Goal: Task Accomplishment & Management: Use online tool/utility

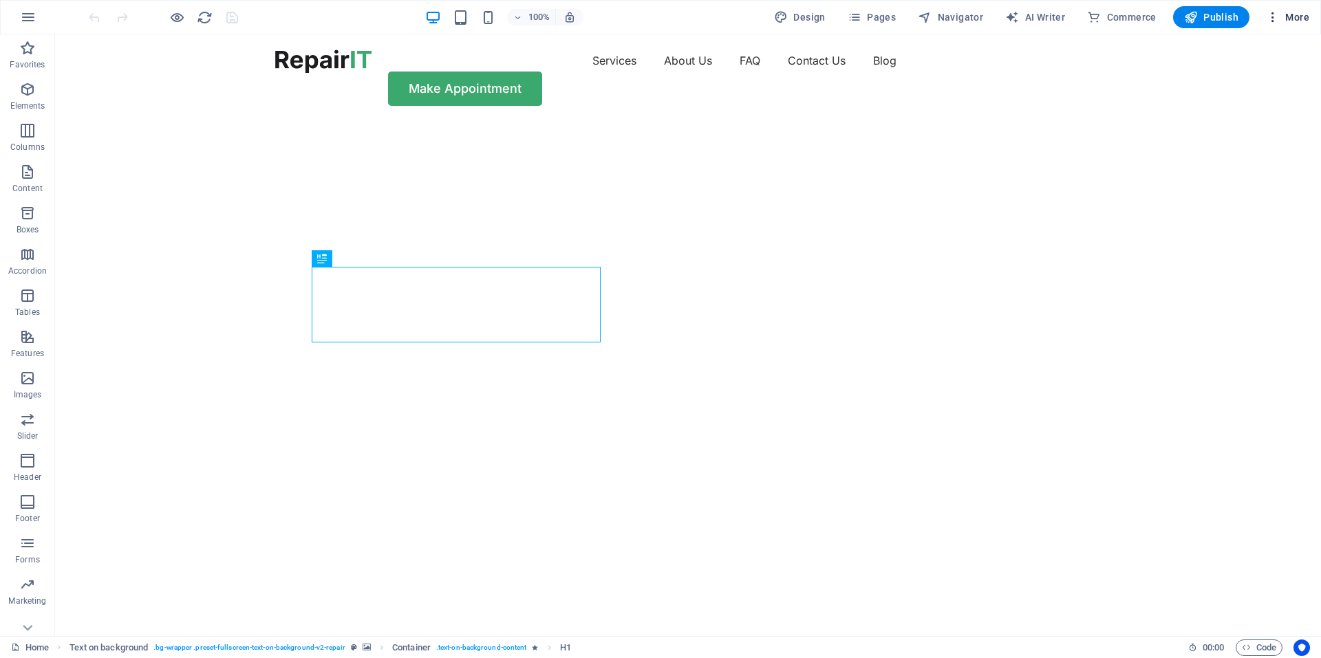
click at [1295, 17] on span "More" at bounding box center [1287, 17] width 43 height 14
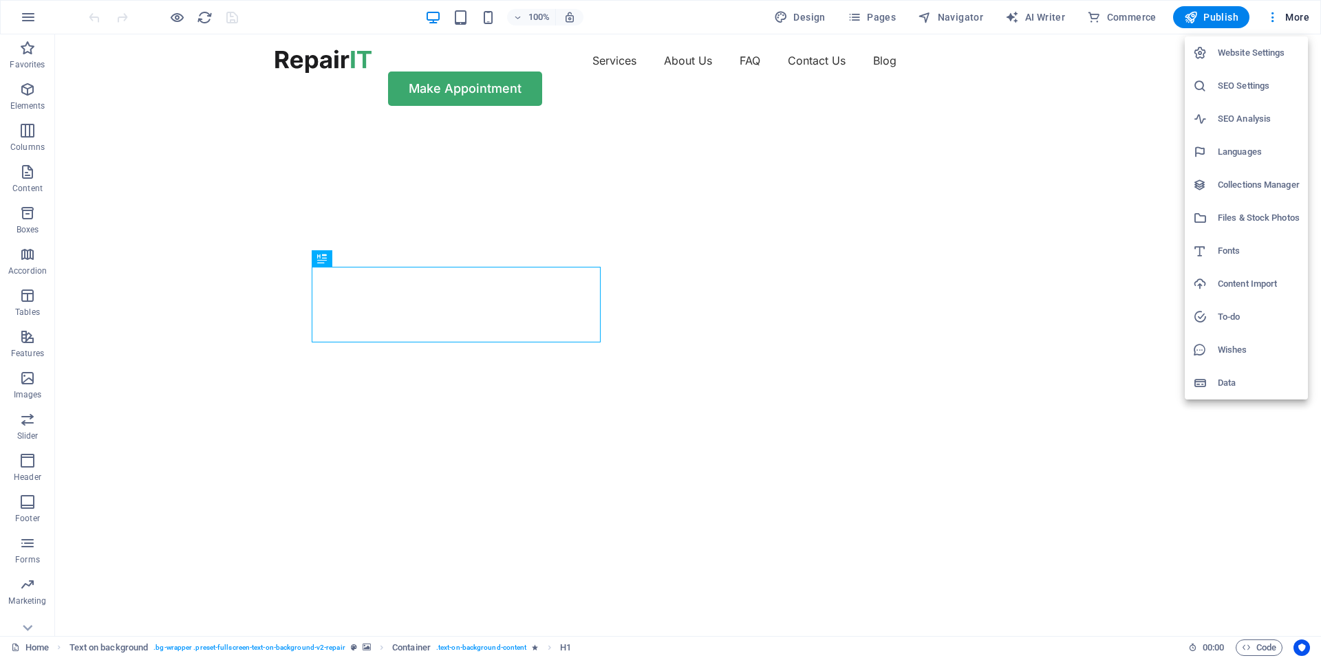
click at [1272, 45] on h6 "Website Settings" at bounding box center [1259, 53] width 82 height 17
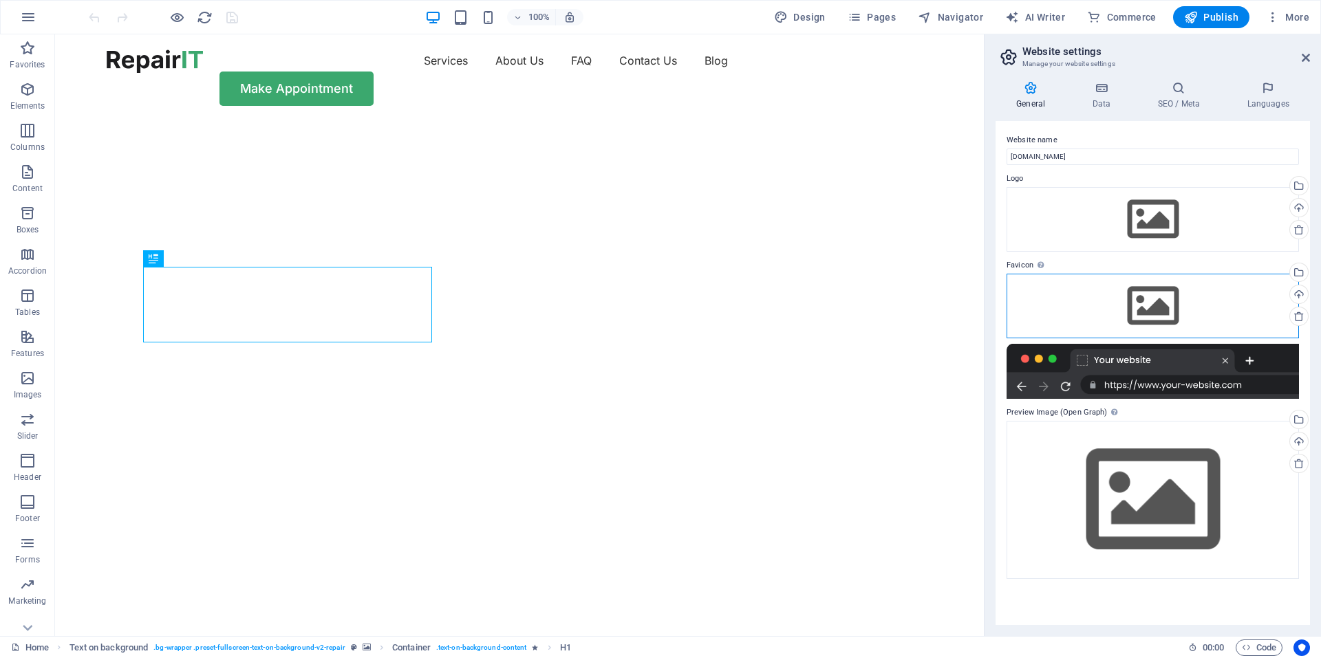
click at [1145, 299] on div "Drag files here, click to choose files or select files from Files or our free s…" at bounding box center [1152, 306] width 292 height 65
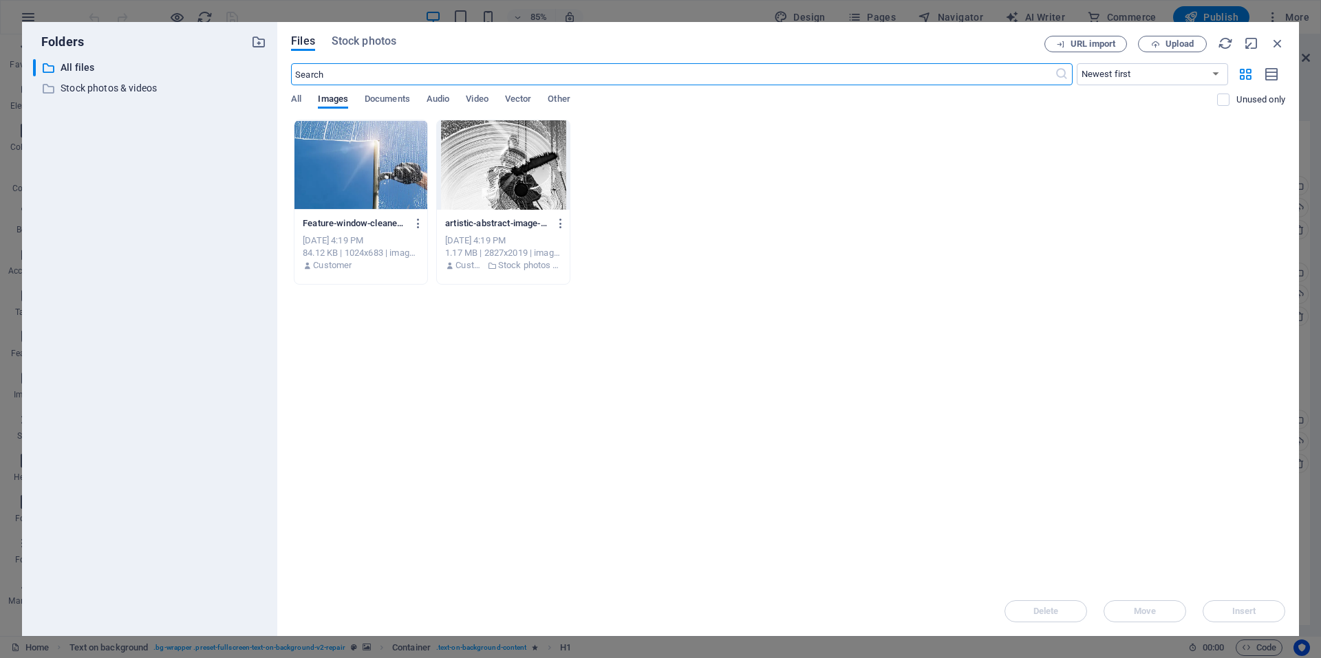
click at [653, 319] on div "Drop files here to upload them instantly Feature-window-cleaner-sa2TA8uHAZoJBjQ…" at bounding box center [788, 353] width 994 height 467
click at [1285, 41] on div "Files Stock photos URL import Upload ​ Newest first Oldest first Name (A-Z) Nam…" at bounding box center [787, 329] width 1021 height 614
click at [1281, 41] on icon "button" at bounding box center [1277, 43] width 15 height 15
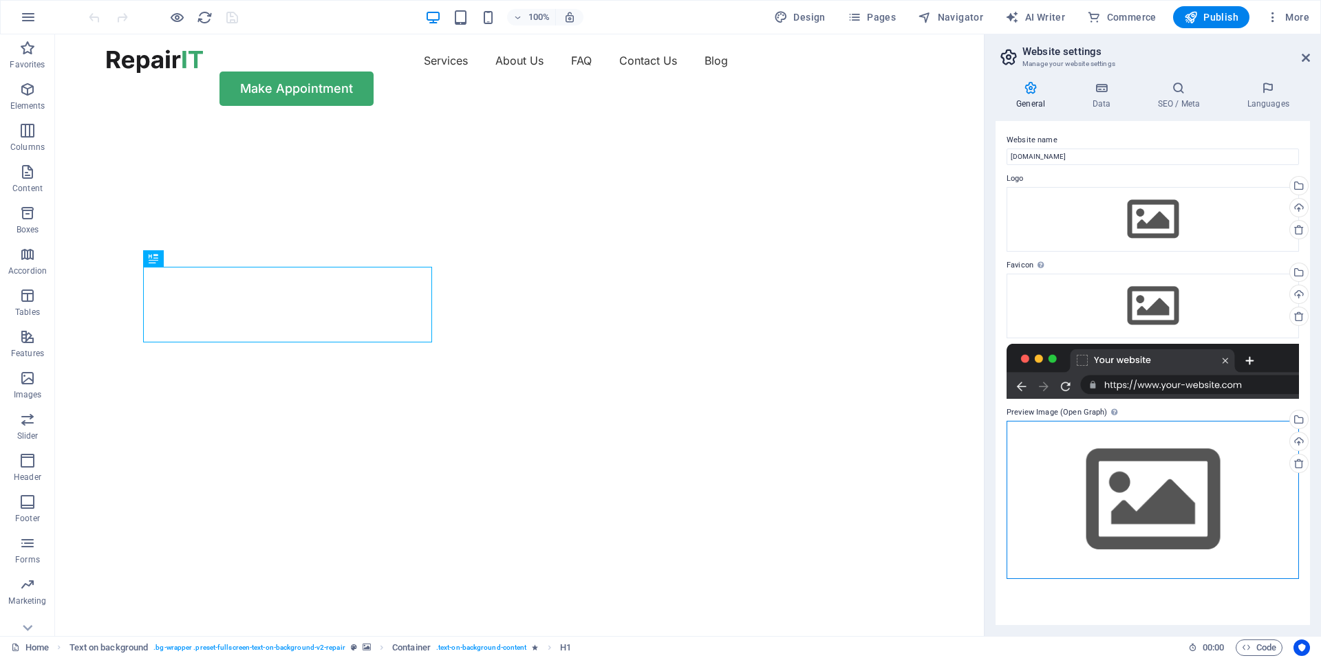
click at [1157, 495] on div "Drag files here, click to choose files or select files from Files or our free s…" at bounding box center [1152, 500] width 292 height 158
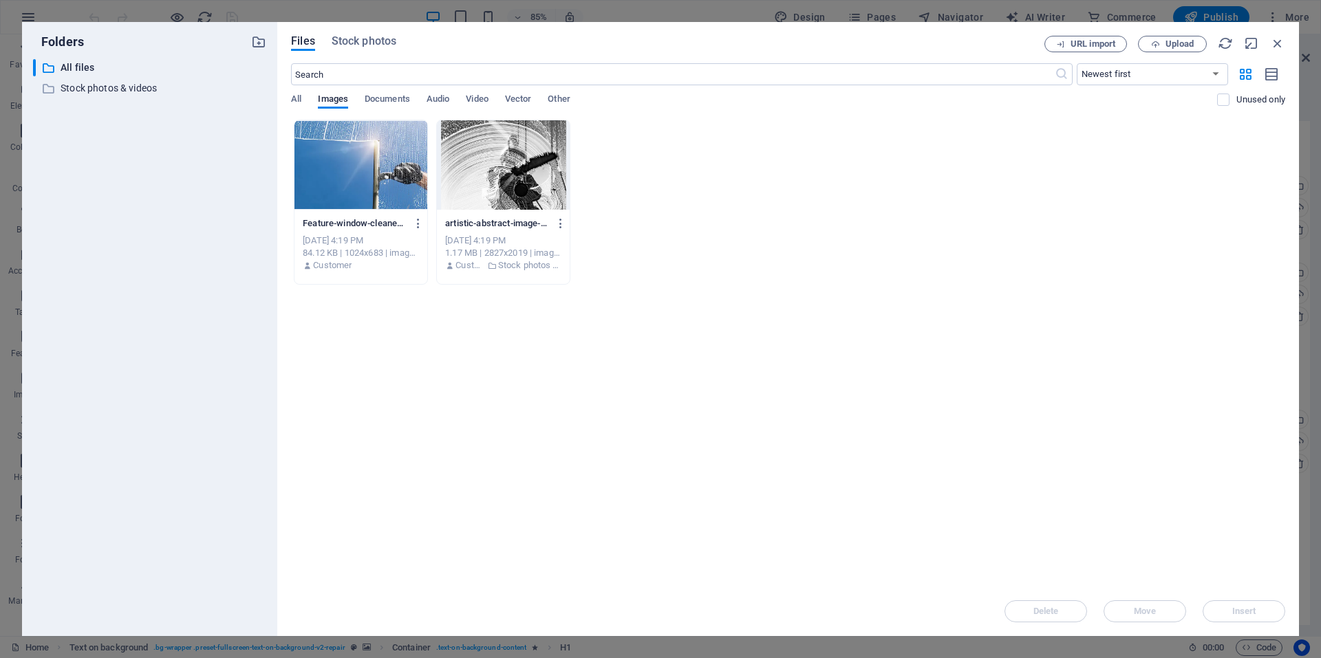
click at [399, 188] on div at bounding box center [360, 164] width 133 height 89
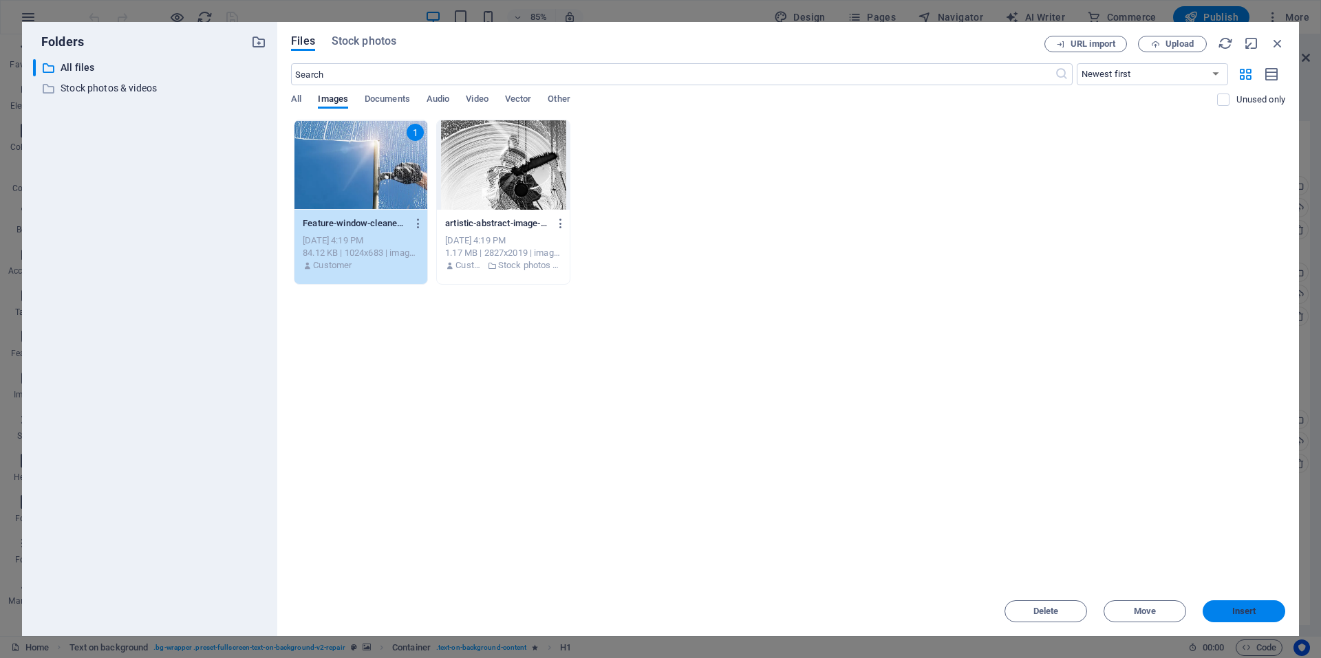
click at [1234, 617] on button "Insert" at bounding box center [1243, 611] width 83 height 22
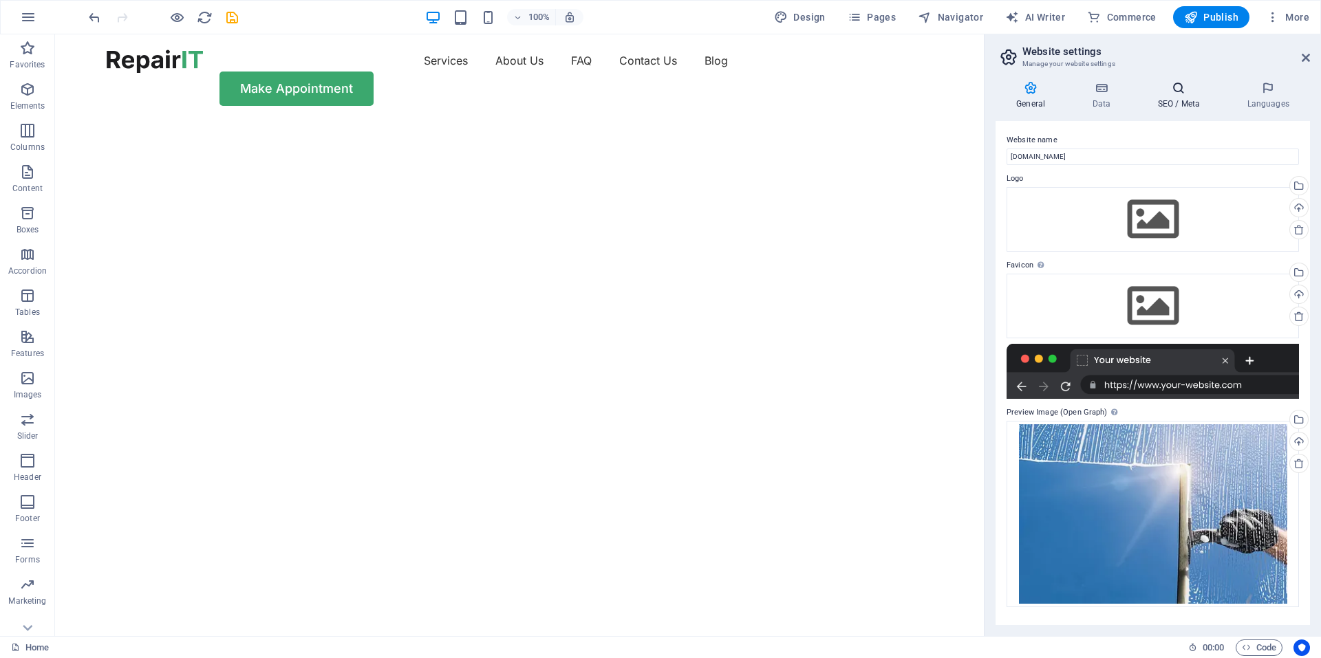
click at [1174, 109] on h4 "SEO / Meta" at bounding box center [1180, 95] width 89 height 29
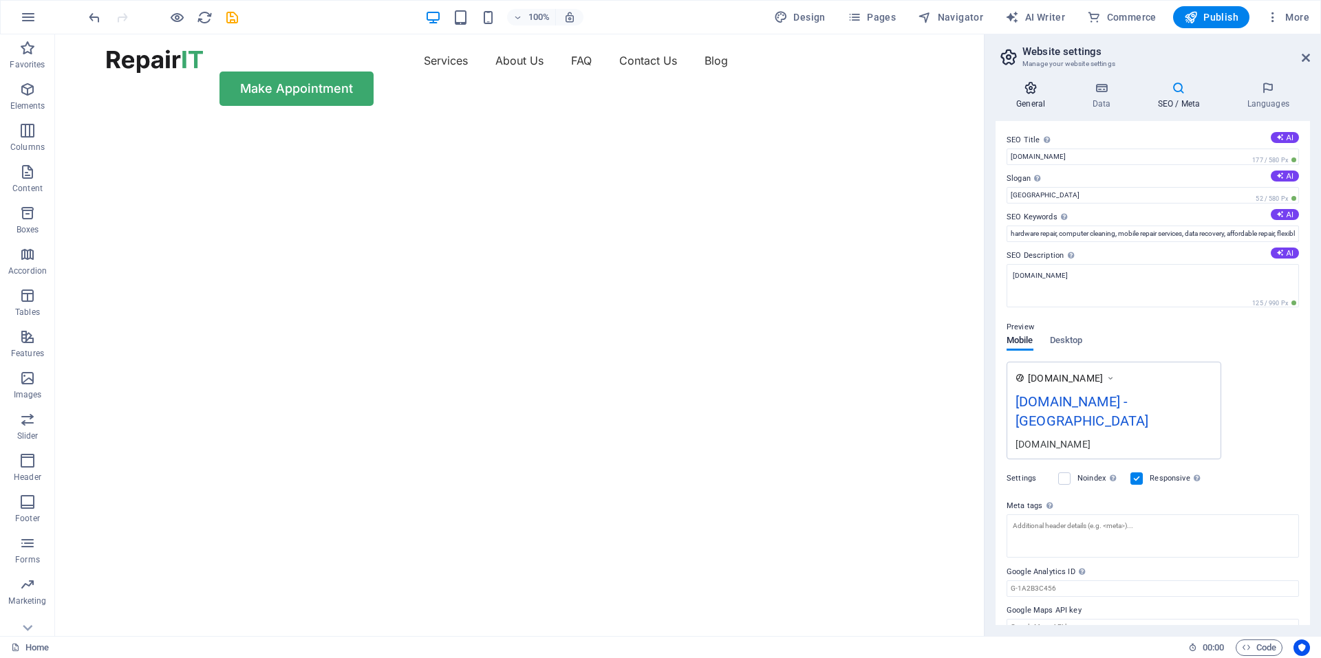
click at [1048, 109] on h4 "General" at bounding box center [1033, 95] width 76 height 29
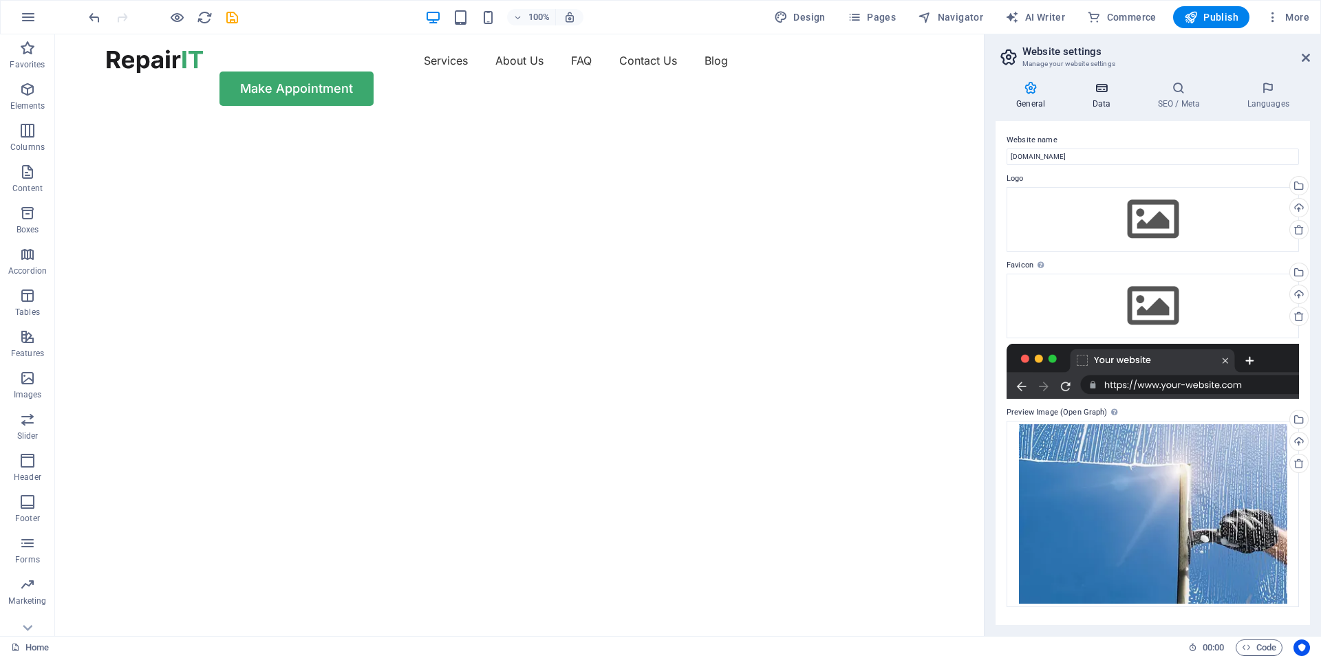
click at [1114, 105] on h4 "Data" at bounding box center [1103, 95] width 65 height 29
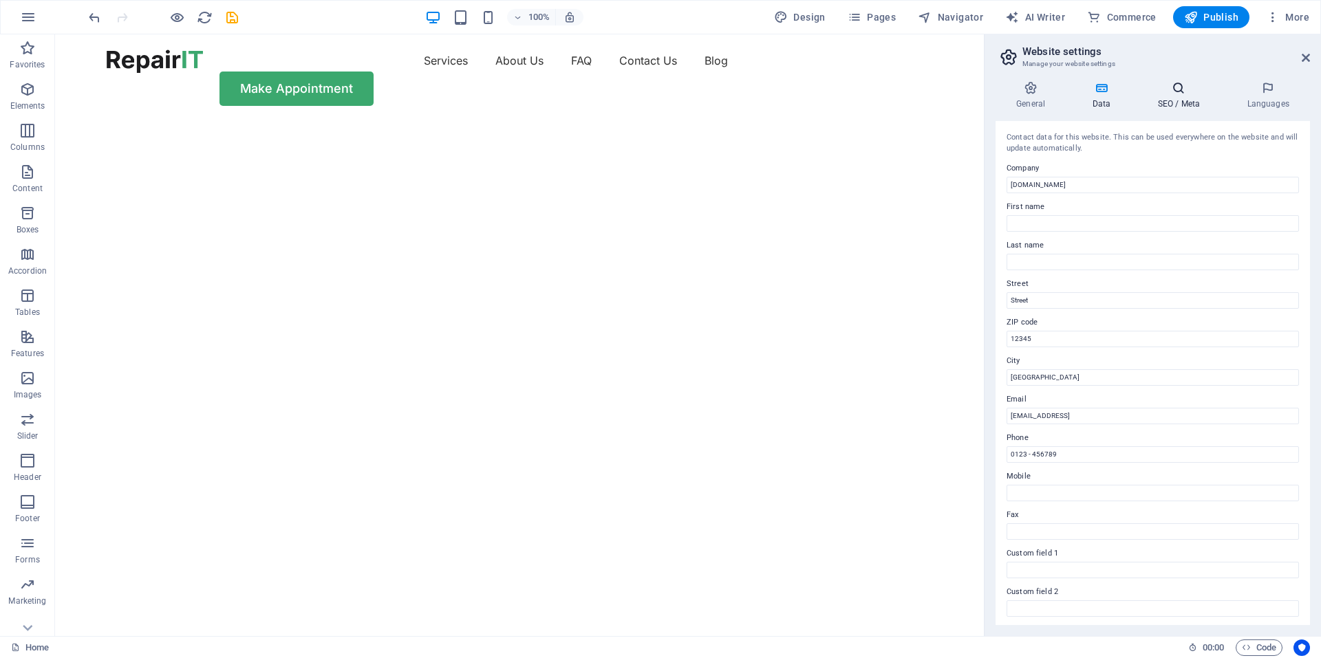
click at [1184, 91] on icon at bounding box center [1178, 88] width 84 height 14
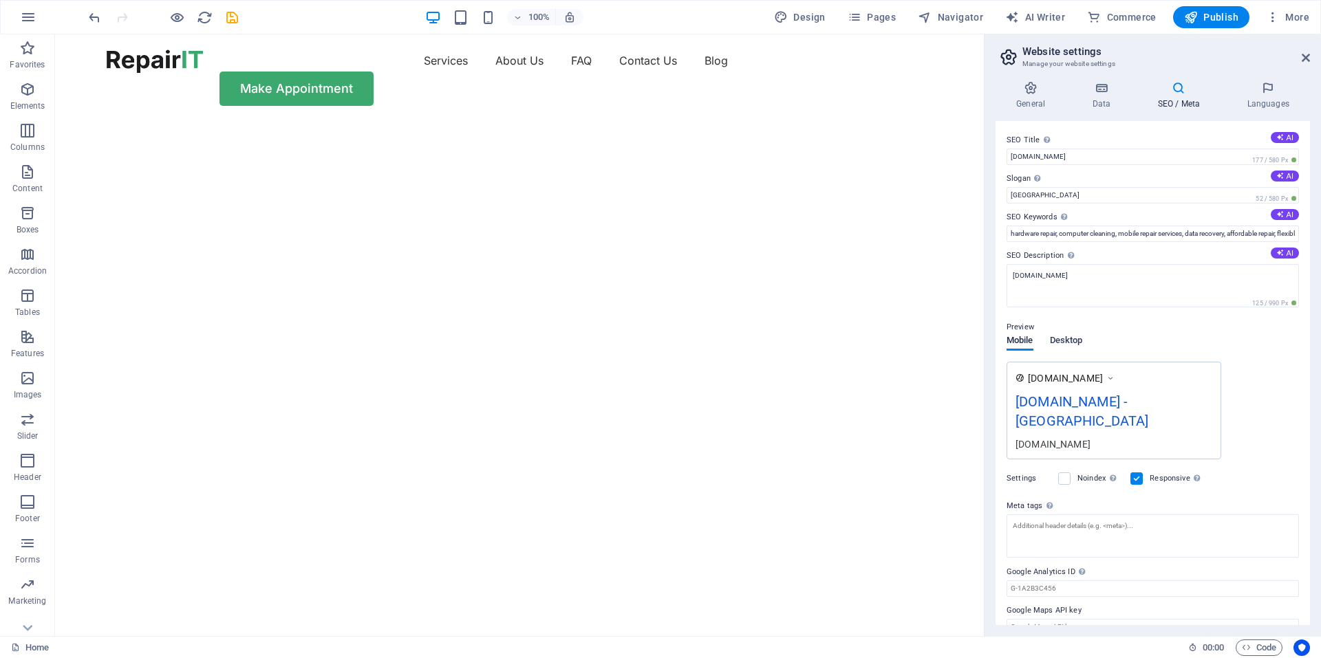
click at [1081, 338] on span "Desktop" at bounding box center [1066, 341] width 33 height 19
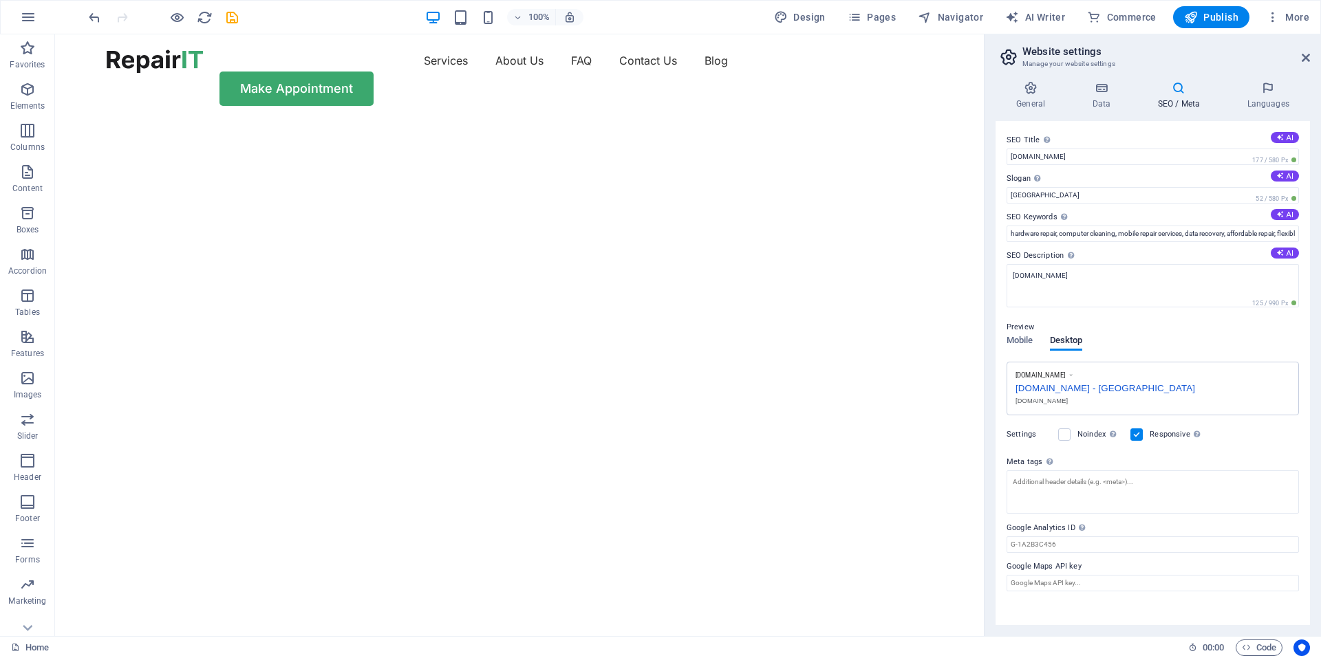
click at [1110, 384] on div "[DOMAIN_NAME] - [GEOGRAPHIC_DATA]" at bounding box center [1152, 387] width 274 height 14
click at [1310, 64] on aside "Website settings Manage your website settings General Data SEO / Meta Languages…" at bounding box center [1152, 335] width 337 height 602
click at [1311, 59] on aside "Website settings Manage your website settings General Data SEO / Meta Languages…" at bounding box center [1152, 335] width 337 height 602
click at [1050, 19] on span "AI Writer" at bounding box center [1035, 17] width 60 height 14
select select "English"
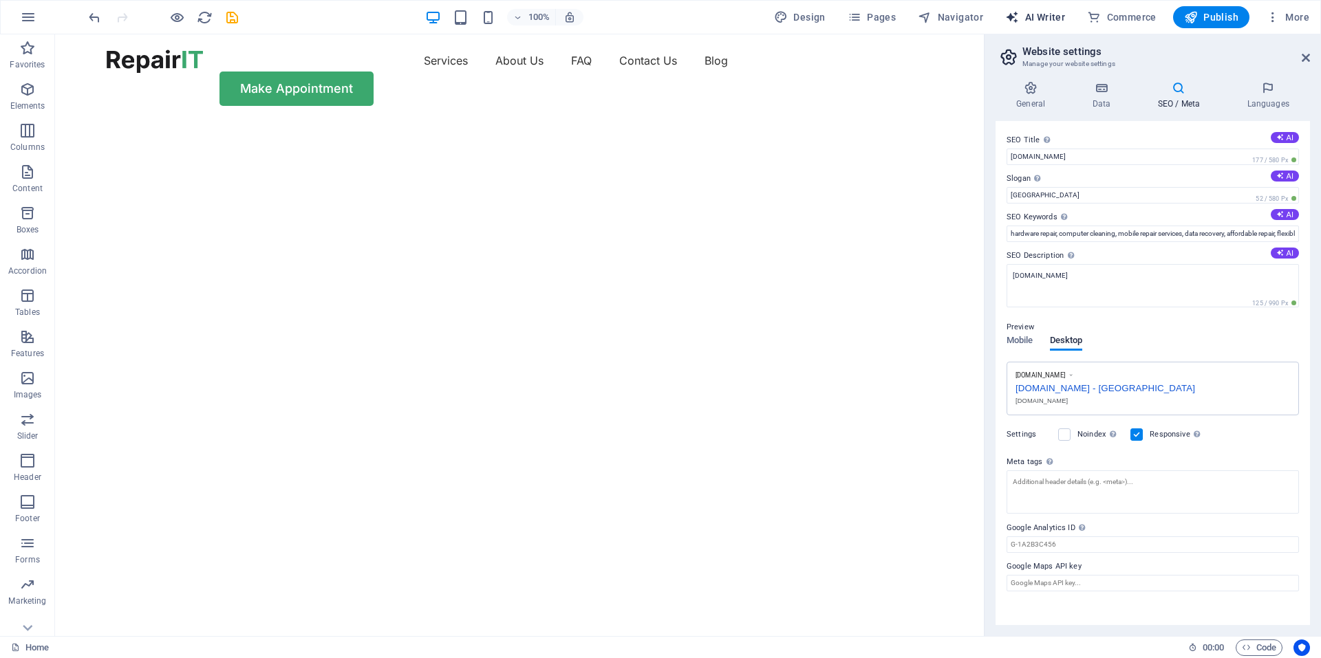
select select "English"
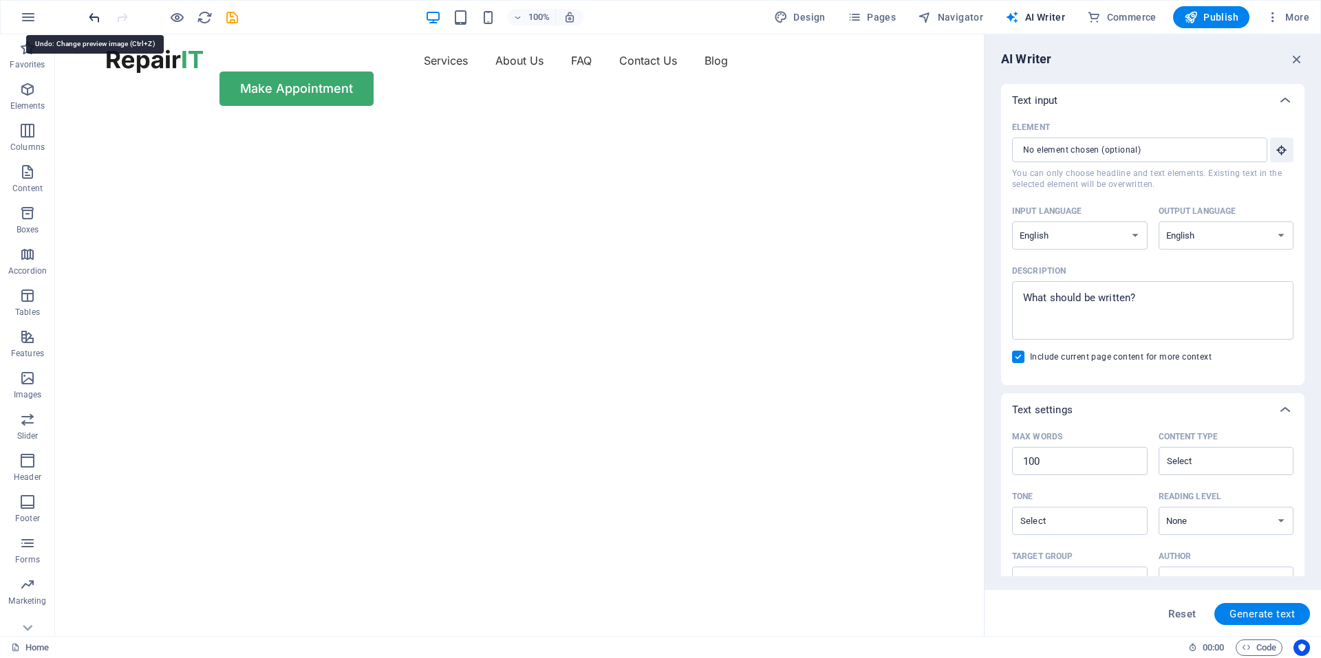
click at [87, 12] on icon "undo" at bounding box center [95, 18] width 16 height 16
